Goal: Information Seeking & Learning: Learn about a topic

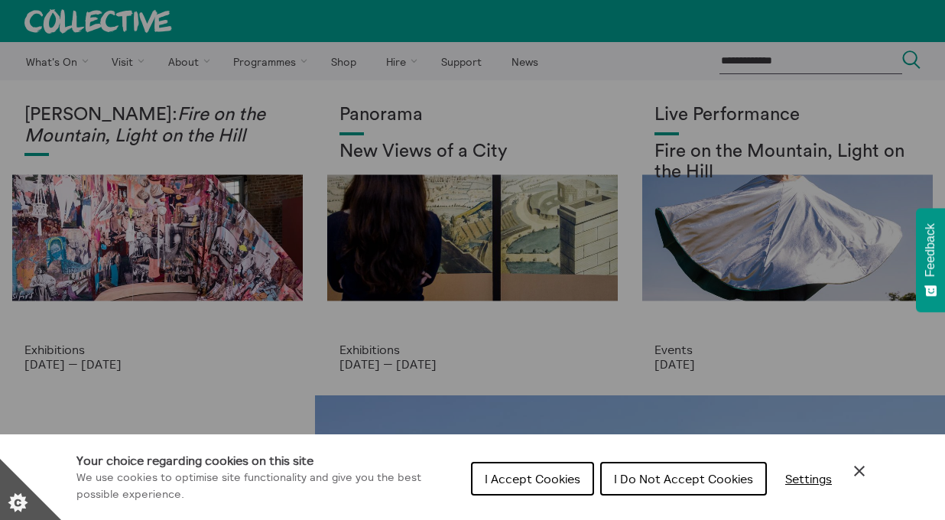
click at [555, 472] on span "I Accept Cookies" at bounding box center [532, 478] width 96 height 15
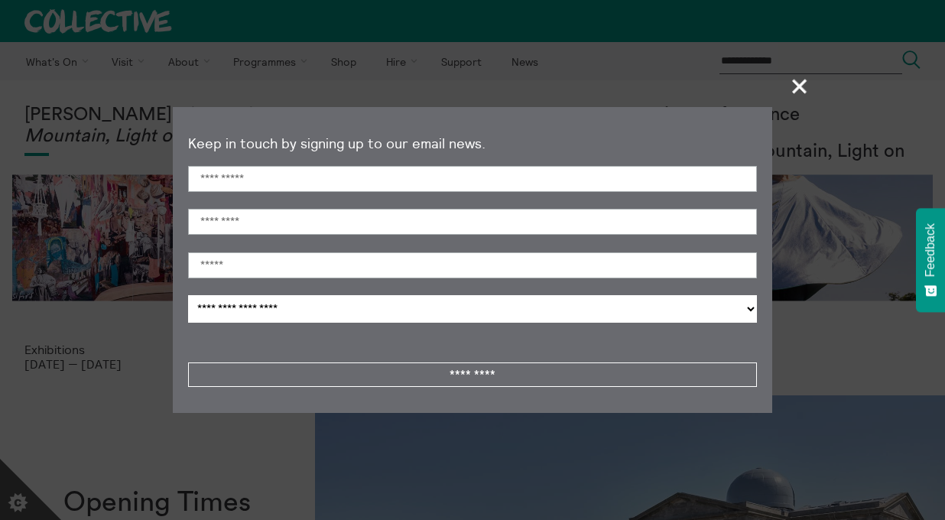
click at [801, 86] on span "+" at bounding box center [799, 85] width 45 height 45
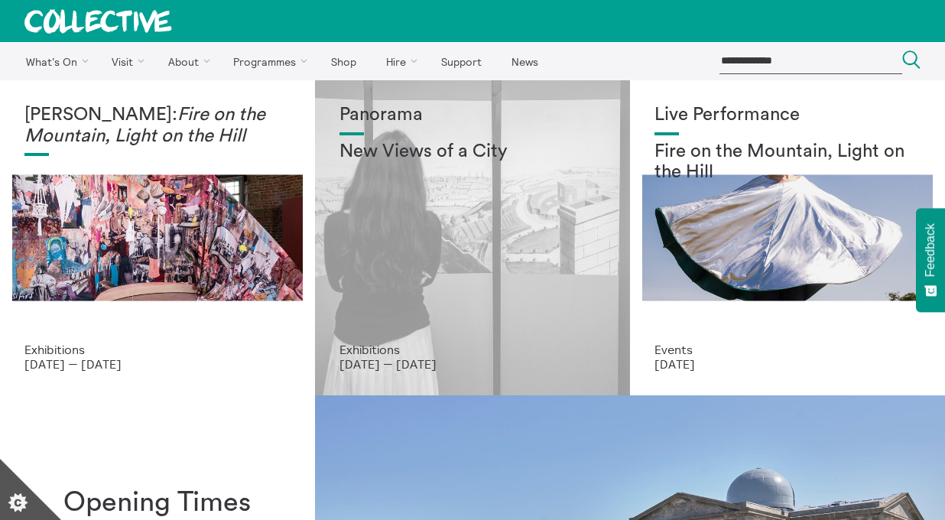
click at [487, 254] on div "Panorama New Views of a City" at bounding box center [472, 224] width 266 height 238
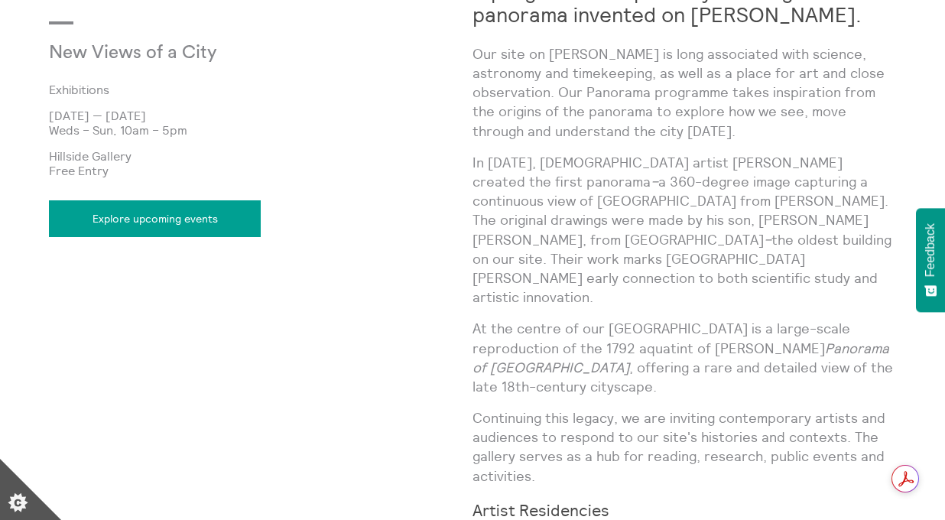
scroll to position [811, 0]
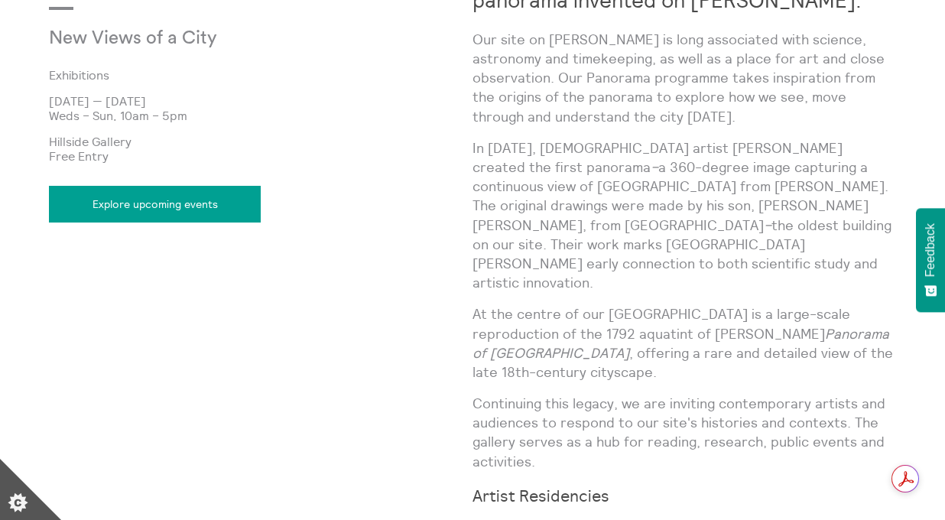
drag, startPoint x: 45, startPoint y: 101, endPoint x: 211, endPoint y: 101, distance: 165.8
click at [211, 101] on body "**********" at bounding box center [472, 195] width 945 height 2013
copy p "[DATE] — [DATE]"
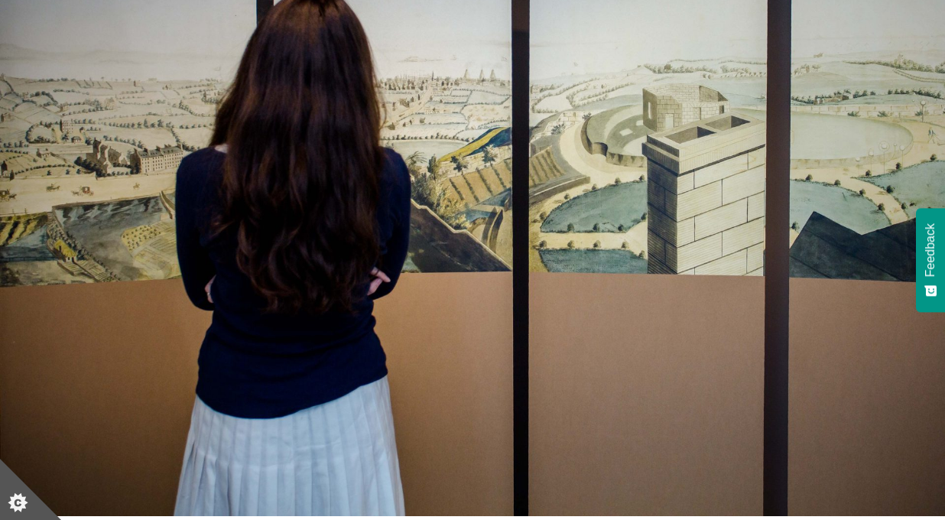
scroll to position [811, 0]
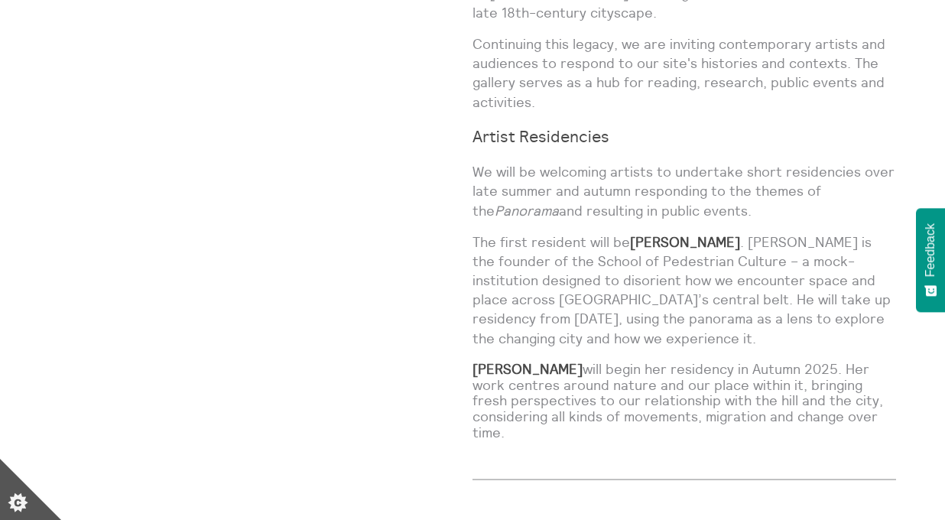
scroll to position [1191, 0]
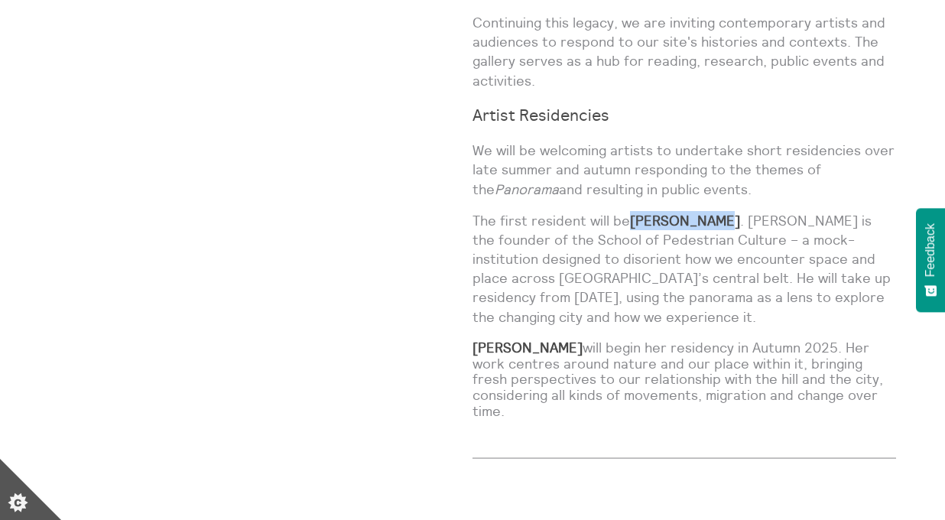
copy strong "[PERSON_NAME]"
drag, startPoint x: 631, startPoint y: 164, endPoint x: 711, endPoint y: 159, distance: 79.7
click at [711, 211] on p "The first resident will be Lucas Priest . Priest is the founder of the School o…" at bounding box center [683, 268] width 423 height 115
drag, startPoint x: 585, startPoint y: 289, endPoint x: 474, endPoint y: 292, distance: 110.8
click at [474, 340] on p "Amanda Thomson will begin her residency in Autumn 2025. Her work centres around…" at bounding box center [683, 379] width 423 height 79
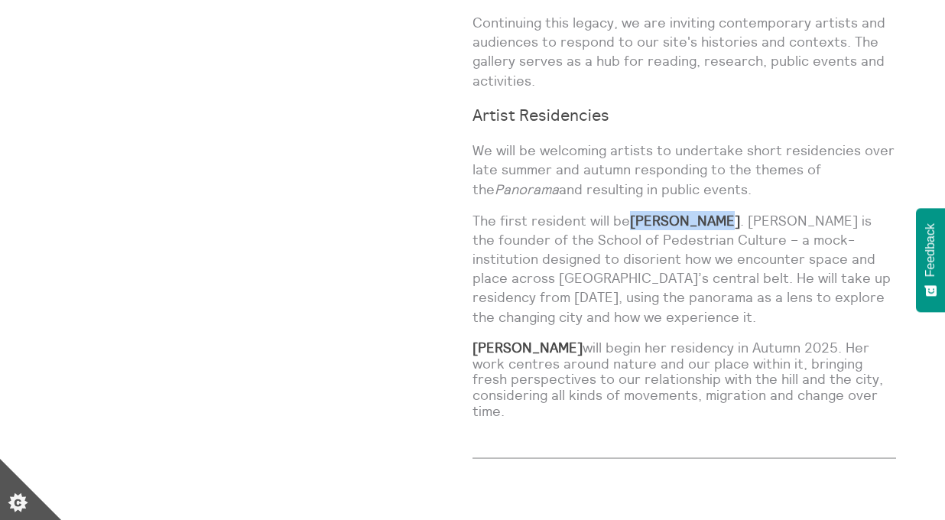
copy strong "[PERSON_NAME]"
